Goal: Task Accomplishment & Management: Manage account settings

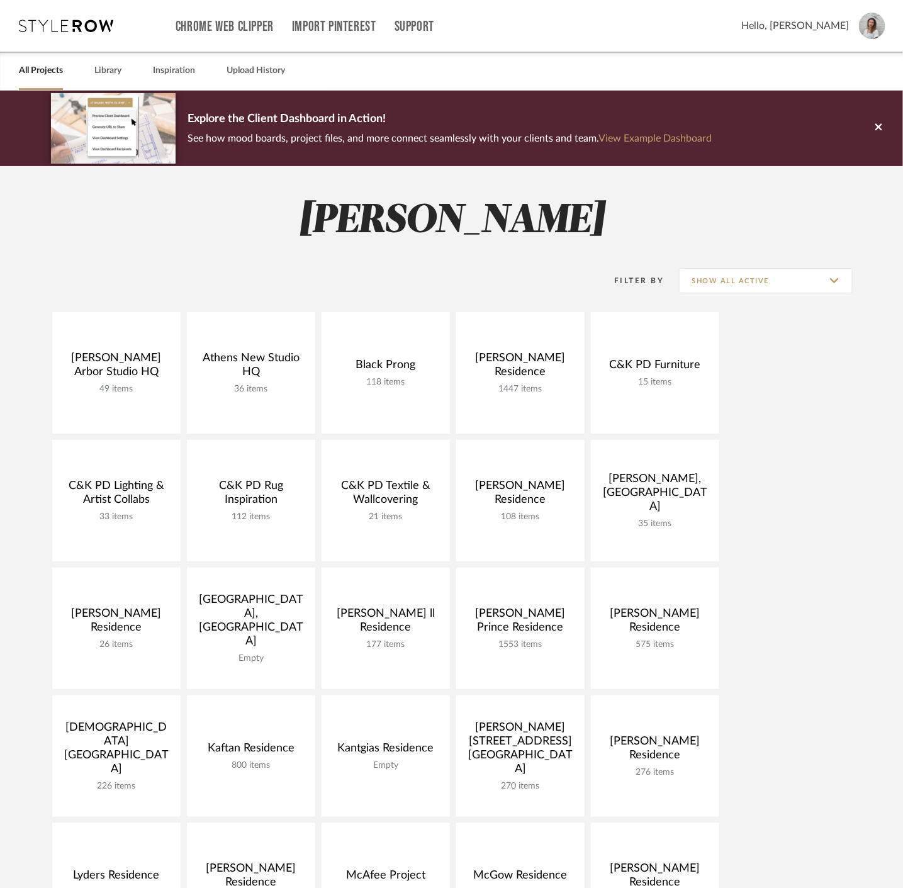
click at [829, 21] on span "Hello, [PERSON_NAME]" at bounding box center [795, 25] width 108 height 15
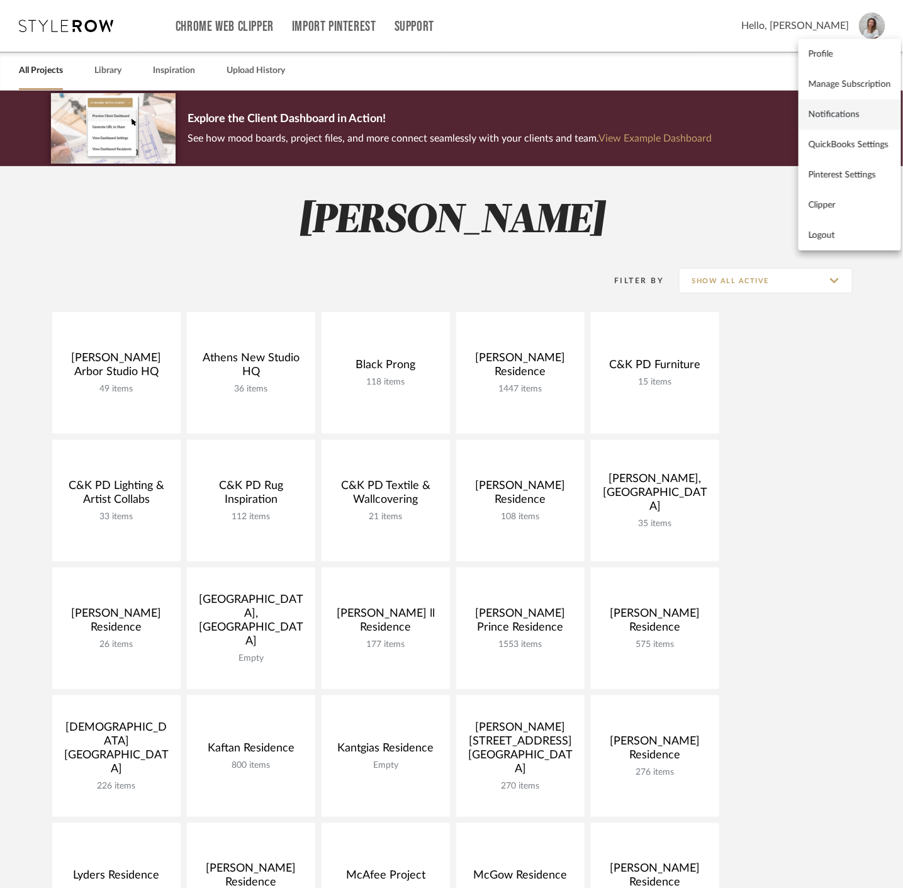
click at [825, 121] on link "Notifications" at bounding box center [850, 114] width 103 height 30
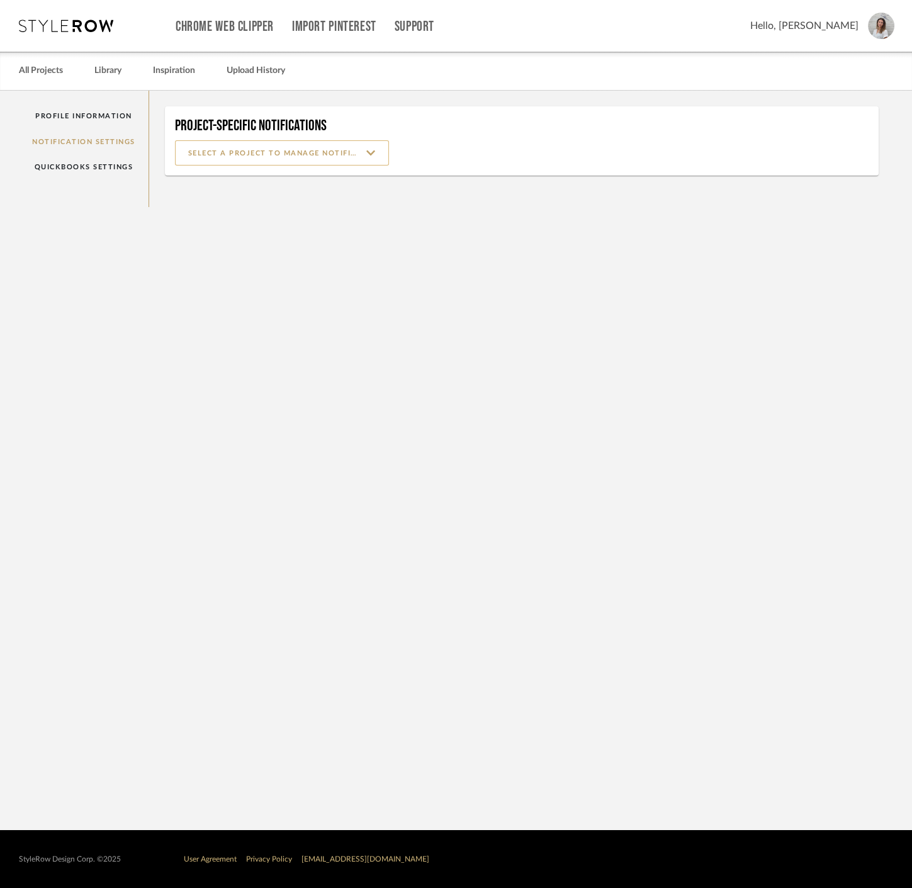
click at [335, 152] on input at bounding box center [282, 152] width 214 height 25
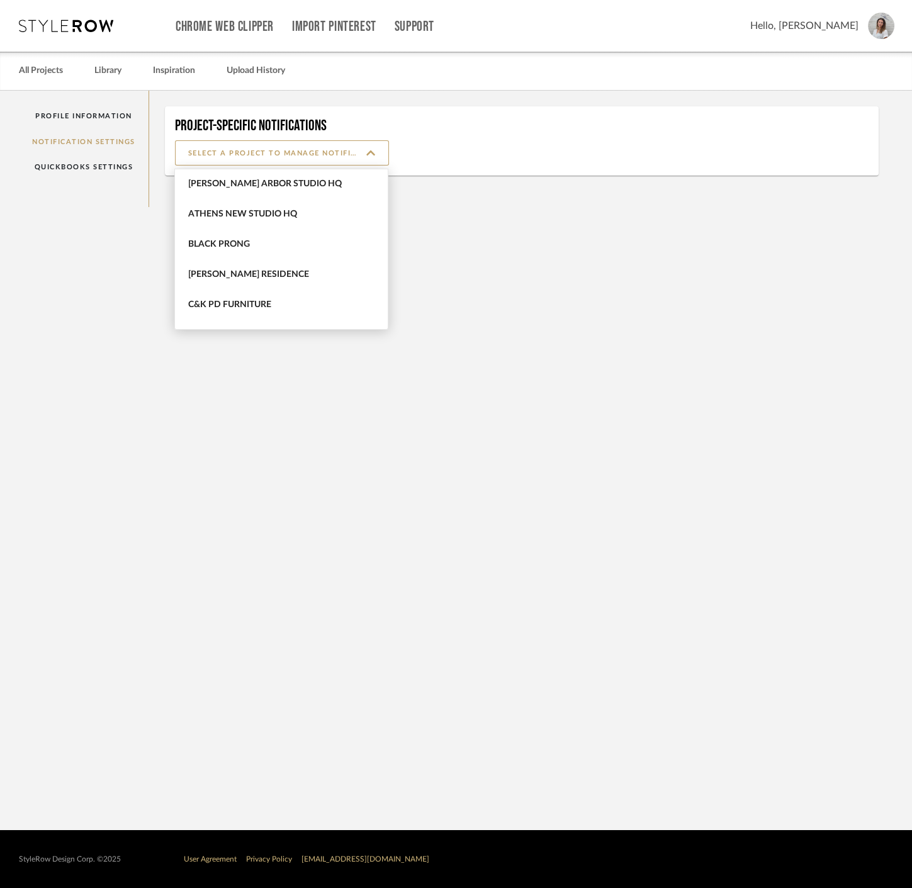
click at [410, 435] on notification-settings "Profile Information Notification Settings QuickBooks Settings Project-Specific …" at bounding box center [456, 460] width 912 height 739
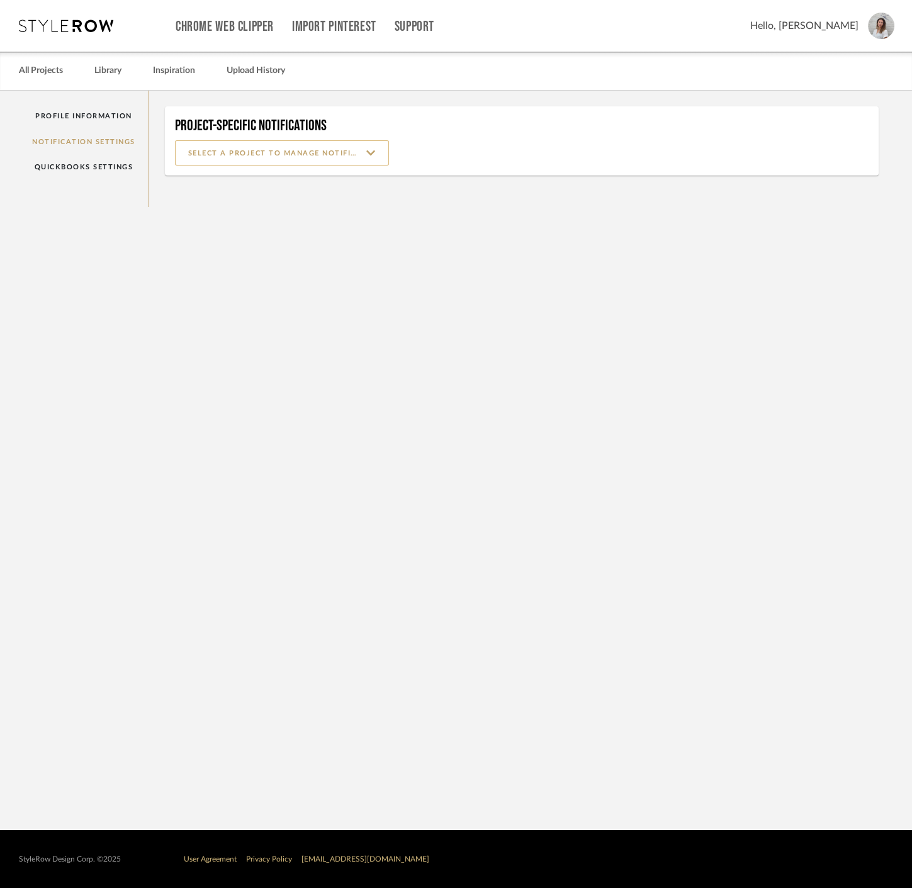
click at [280, 160] on input at bounding box center [282, 152] width 214 height 25
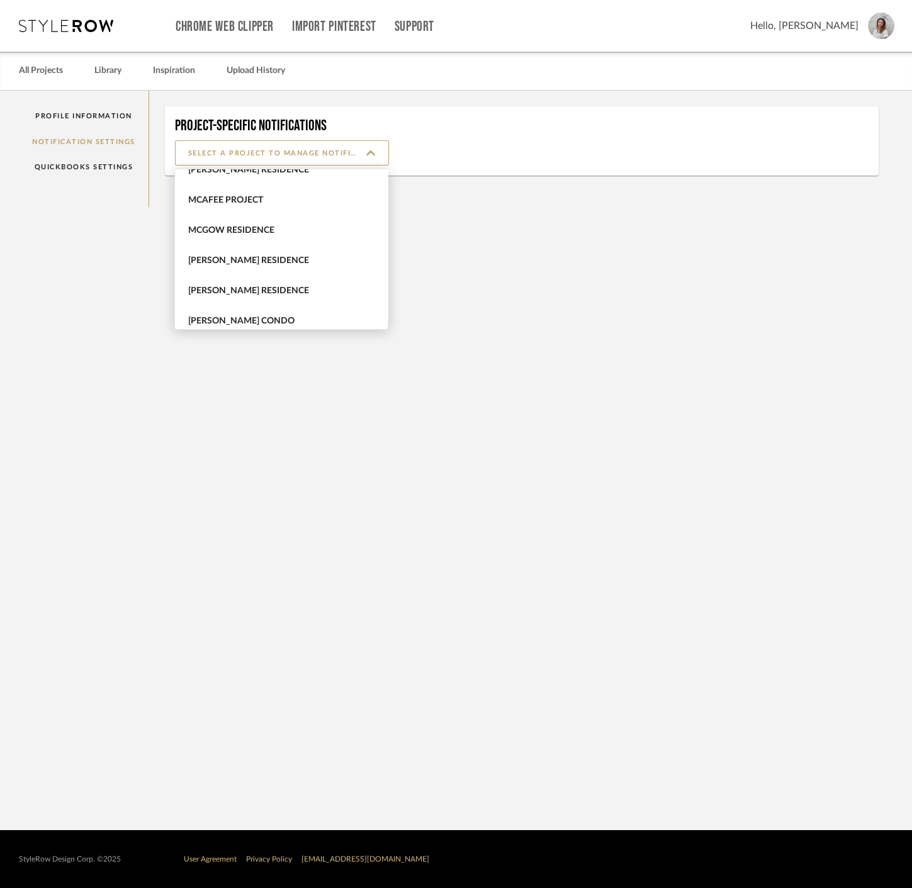
scroll to position [629, 0]
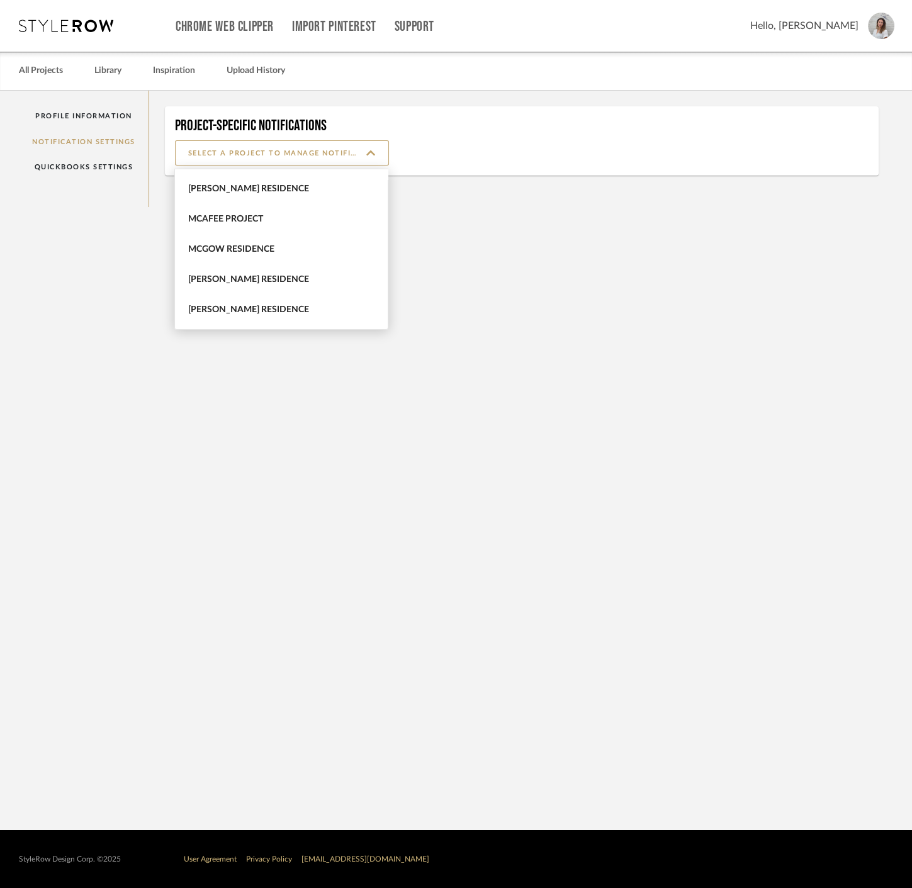
click at [280, 242] on span "McGow Residence" at bounding box center [281, 250] width 213 height 30
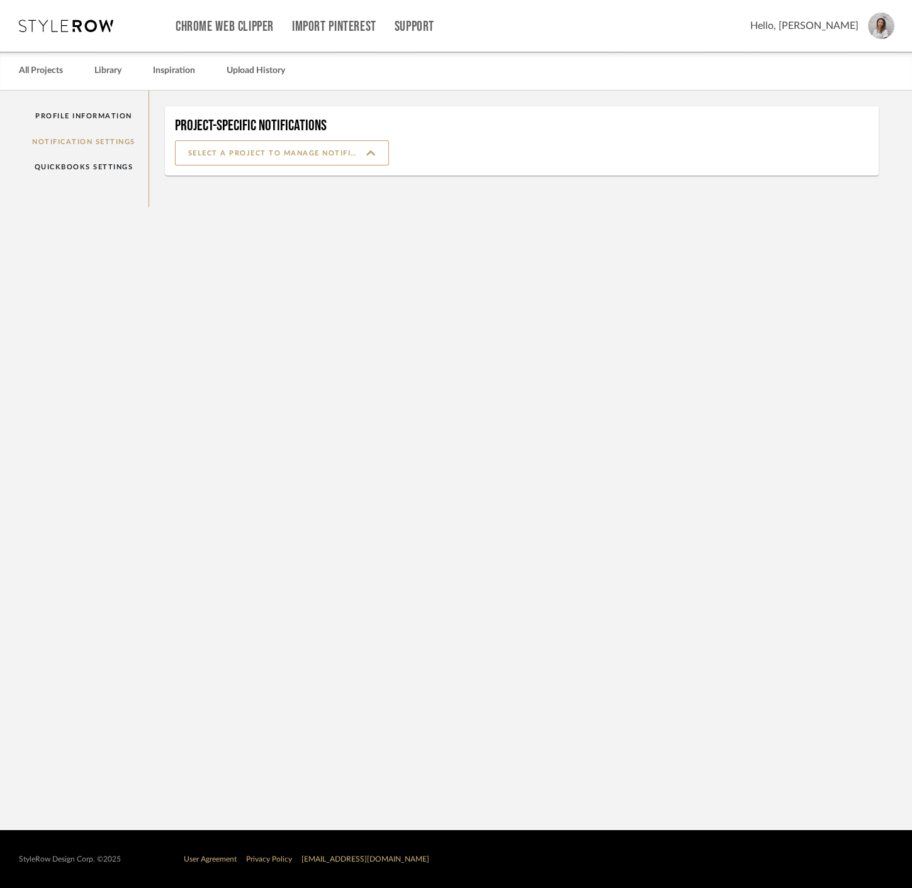
type input "McGow Residence"
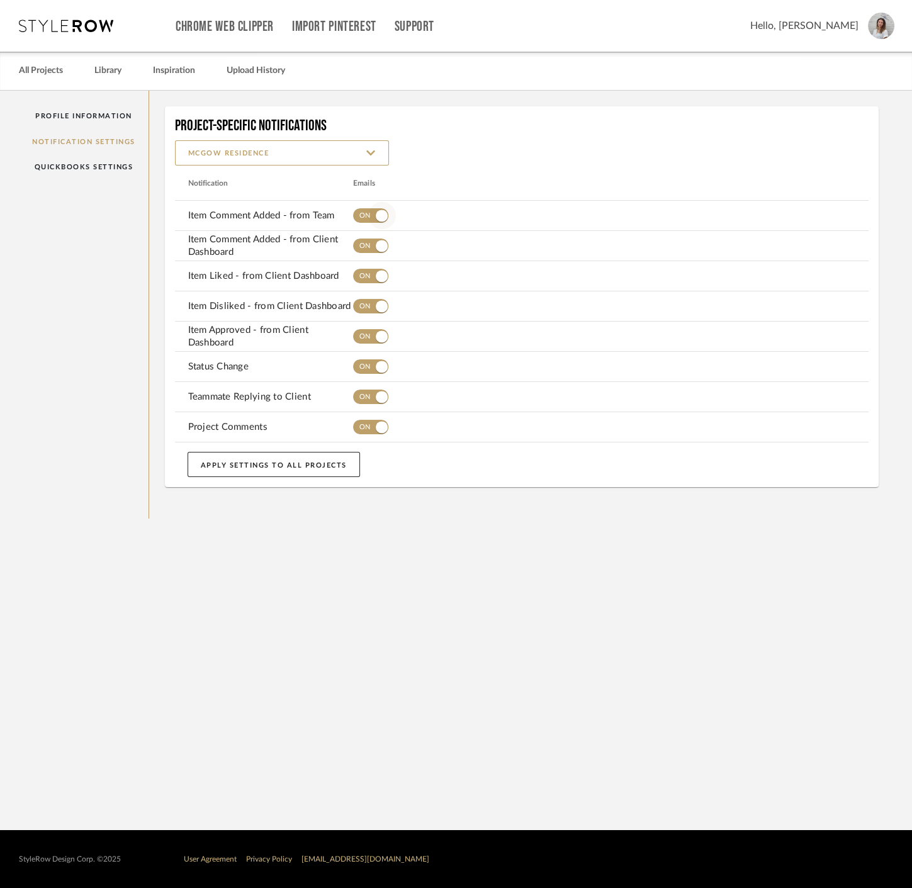
click at [369, 210] on span "button" at bounding box center [382, 216] width 28 height 28
click at [370, 206] on span "button" at bounding box center [360, 216] width 28 height 28
click at [379, 431] on span "button" at bounding box center [382, 427] width 12 height 12
click at [359, 400] on span "button" at bounding box center [370, 397] width 35 height 14
click at [363, 363] on span "button" at bounding box center [370, 366] width 35 height 14
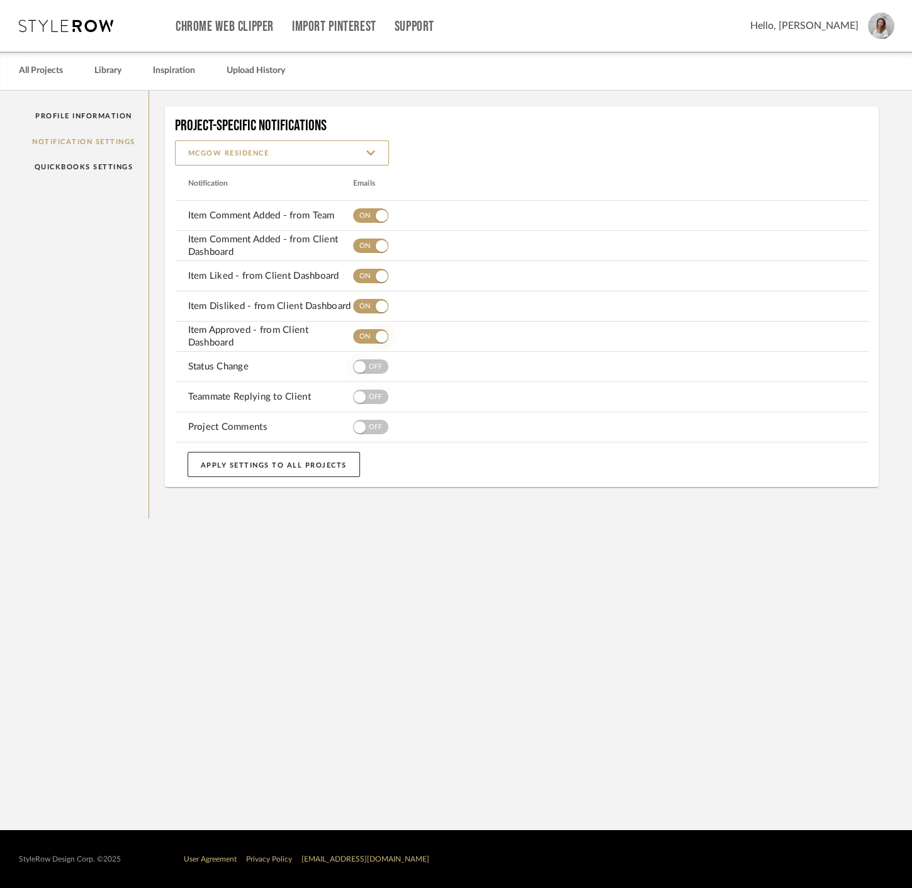
click at [362, 332] on span "button" at bounding box center [370, 336] width 35 height 14
click at [369, 302] on span "button" at bounding box center [382, 307] width 28 height 28
click at [365, 283] on span "button" at bounding box center [370, 276] width 35 height 14
click at [371, 210] on span "button" at bounding box center [382, 216] width 28 height 28
